Goal: Task Accomplishment & Management: Use online tool/utility

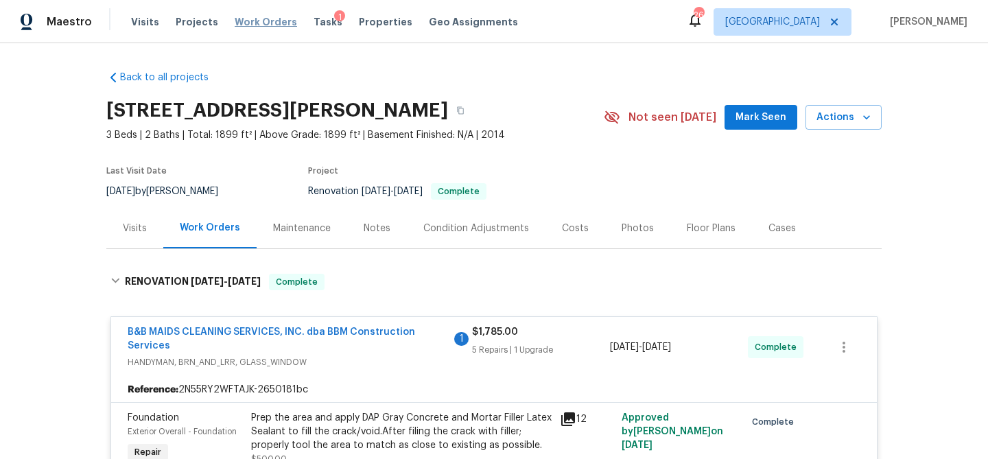
click at [265, 23] on span "Work Orders" at bounding box center [266, 22] width 62 height 14
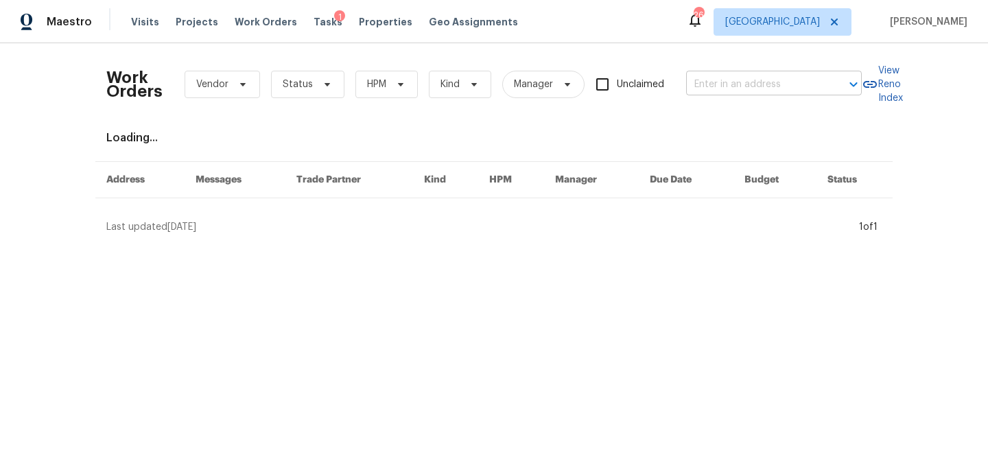
click at [718, 89] on input "text" at bounding box center [754, 84] width 137 height 21
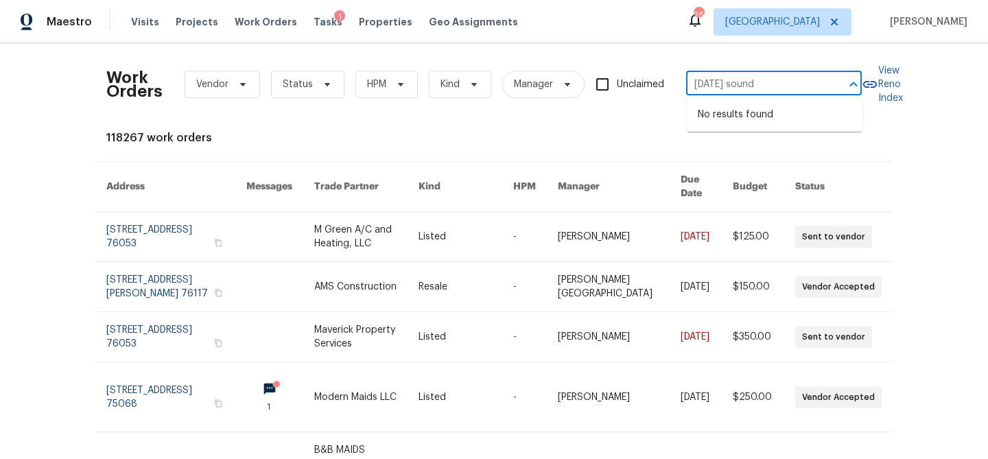
type input "2503 april sound"
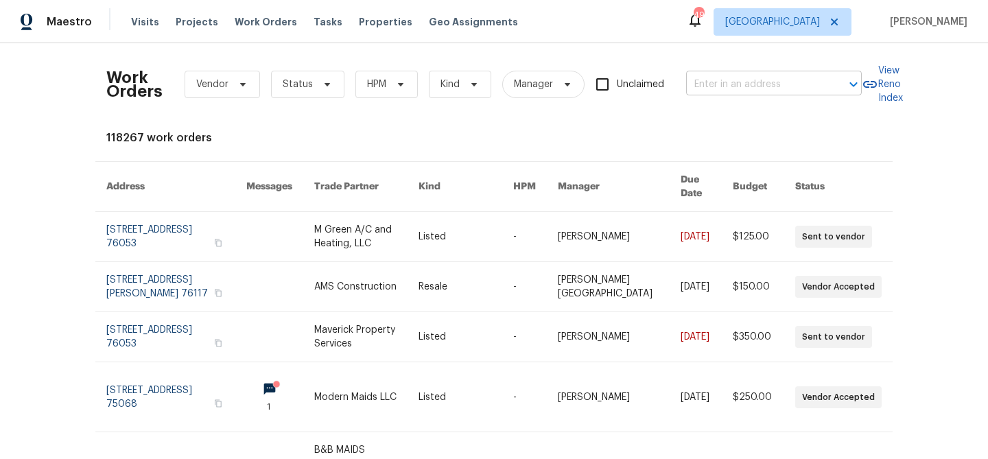
click at [736, 86] on input "text" at bounding box center [754, 84] width 137 height 21
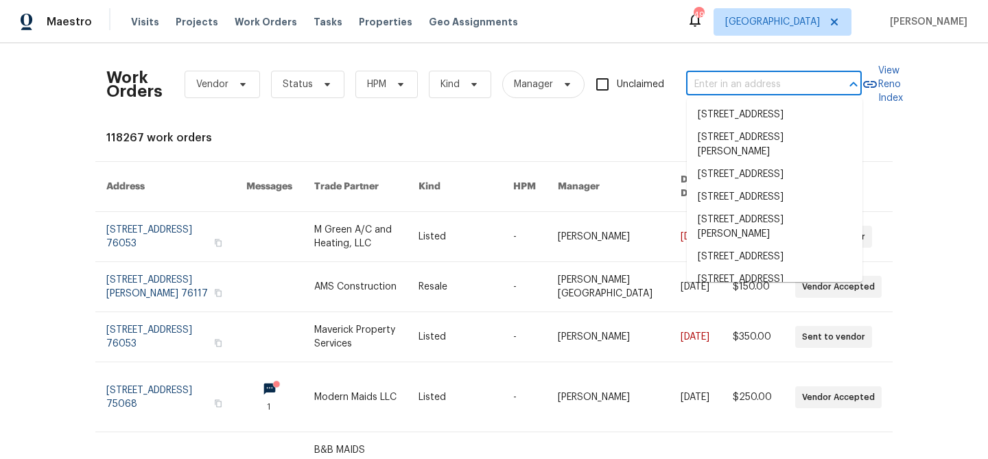
paste input "[DATE] Sound"
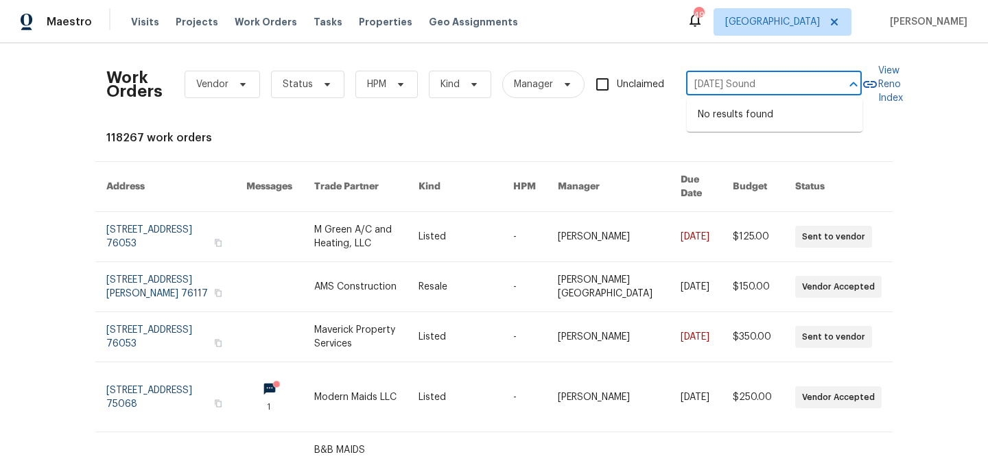
type input "[DATE] Sound"
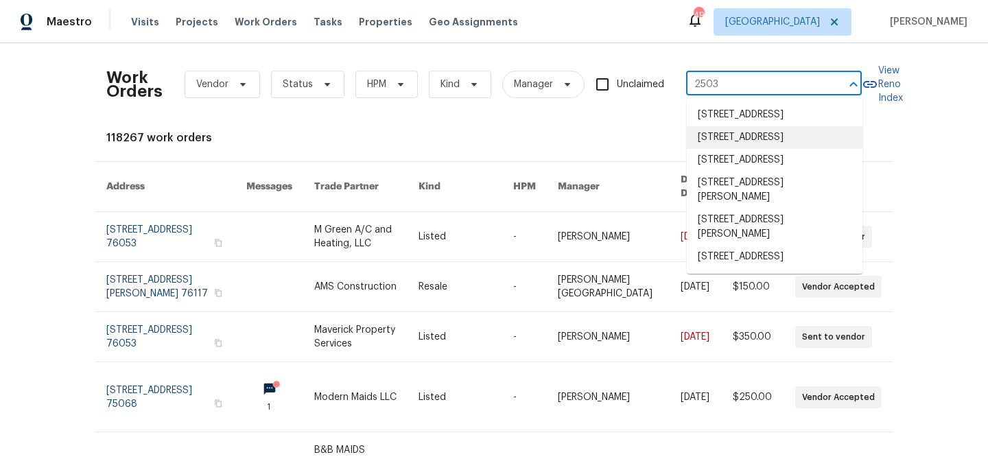
type input "2503"
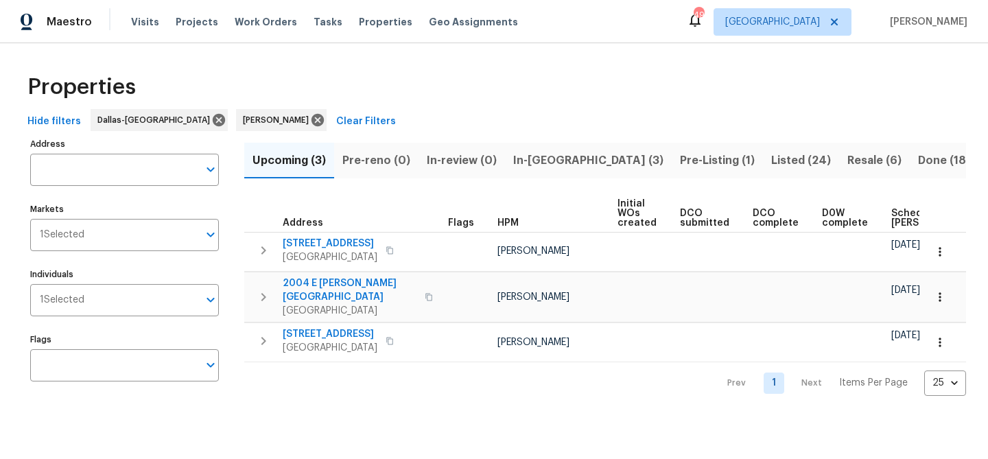
click at [539, 159] on span "In-reno (3)" at bounding box center [588, 160] width 150 height 19
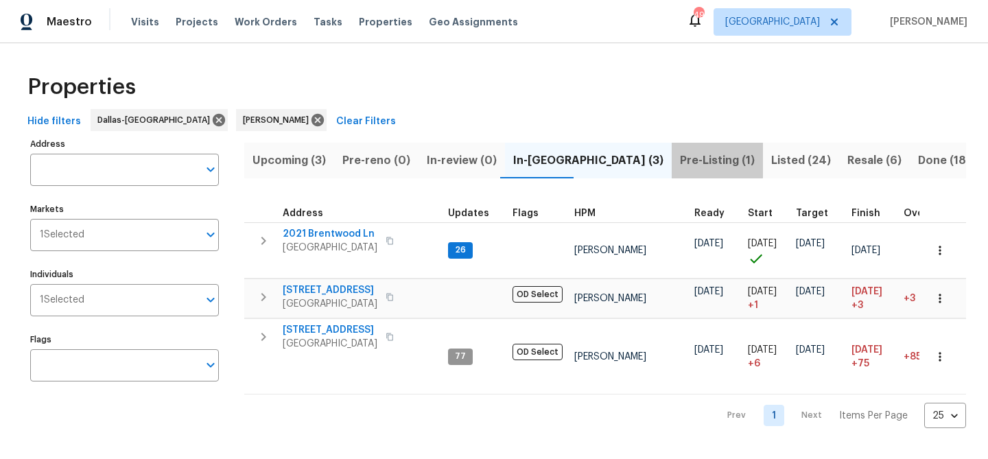
click at [680, 153] on span "Pre-Listing (1)" at bounding box center [717, 160] width 75 height 19
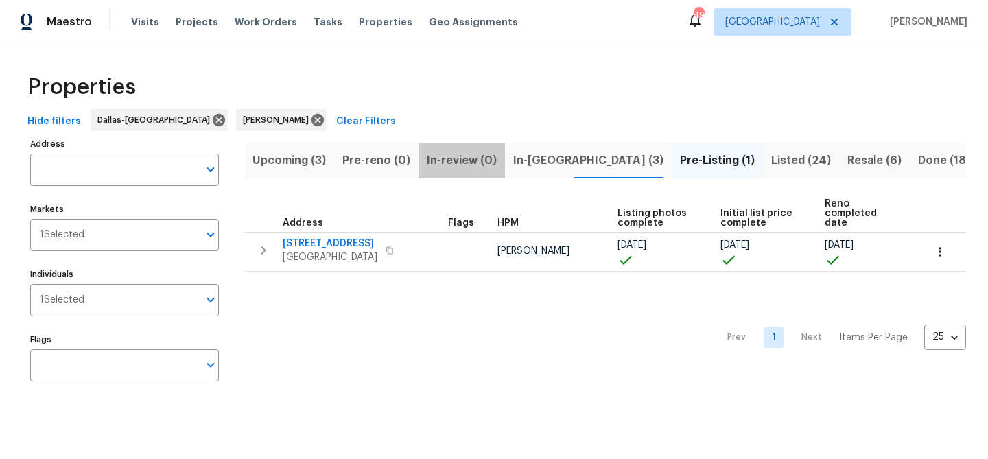
click at [465, 165] on span "In-review (0)" at bounding box center [462, 160] width 70 height 19
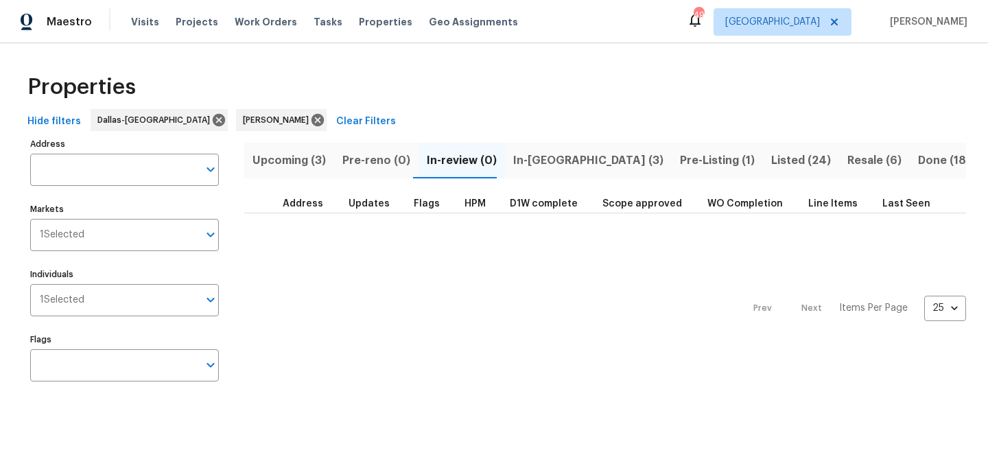
click at [315, 160] on span "Upcoming (3)" at bounding box center [288, 160] width 73 height 19
